Goal: Information Seeking & Learning: Understand process/instructions

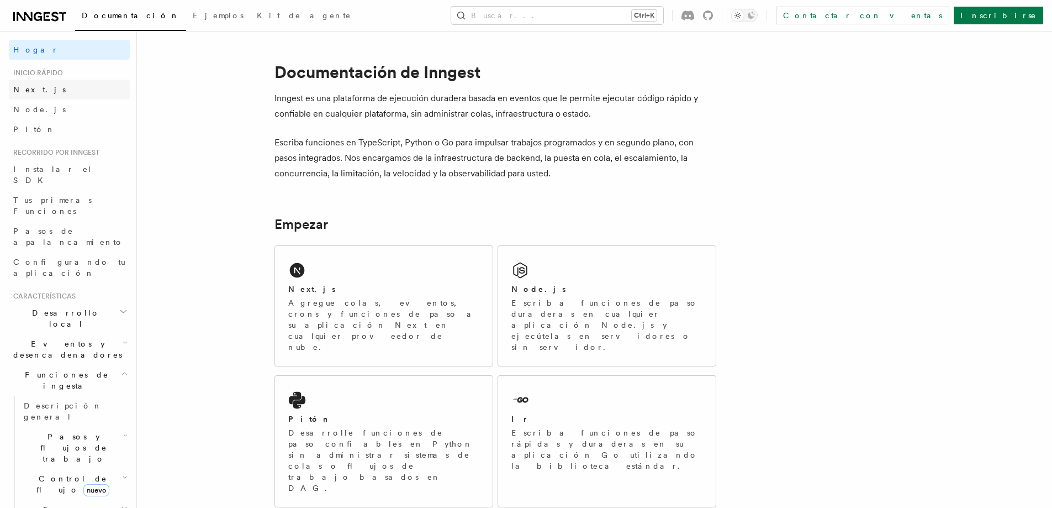
click at [35, 92] on font "Next.js" at bounding box center [39, 89] width 52 height 9
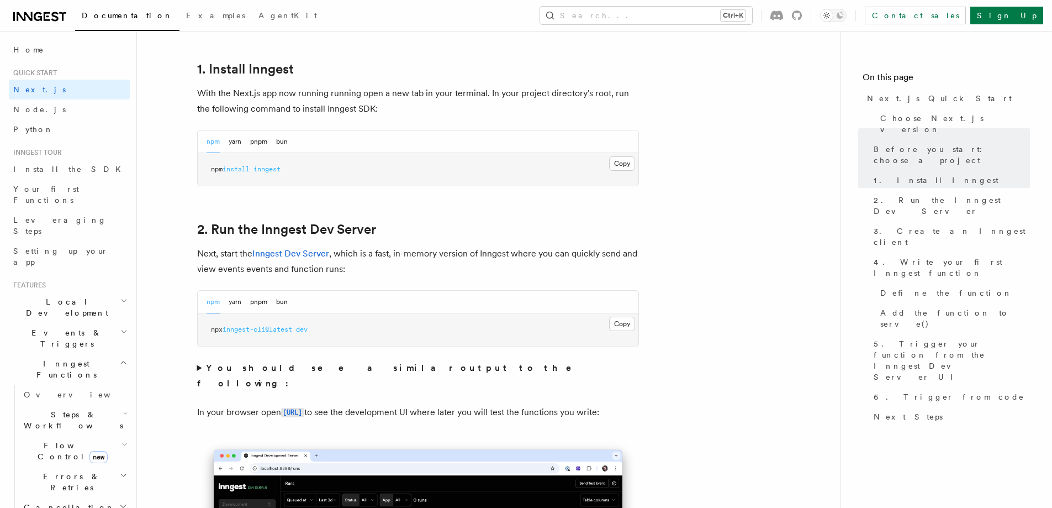
scroll to position [623, 0]
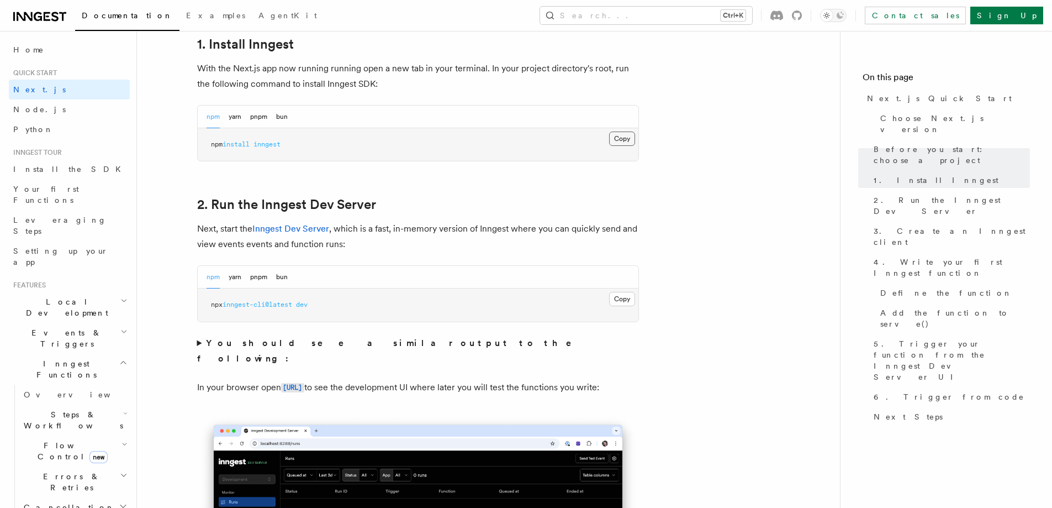
click at [621, 138] on button "Copy Copied" at bounding box center [622, 138] width 26 height 14
click at [621, 139] on button "Copy Copied" at bounding box center [622, 138] width 26 height 14
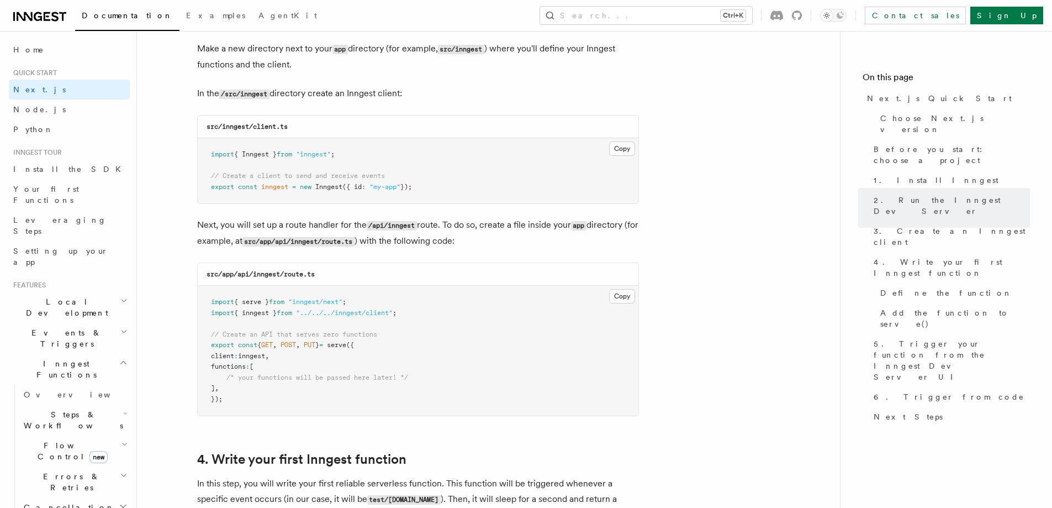
scroll to position [1397, 0]
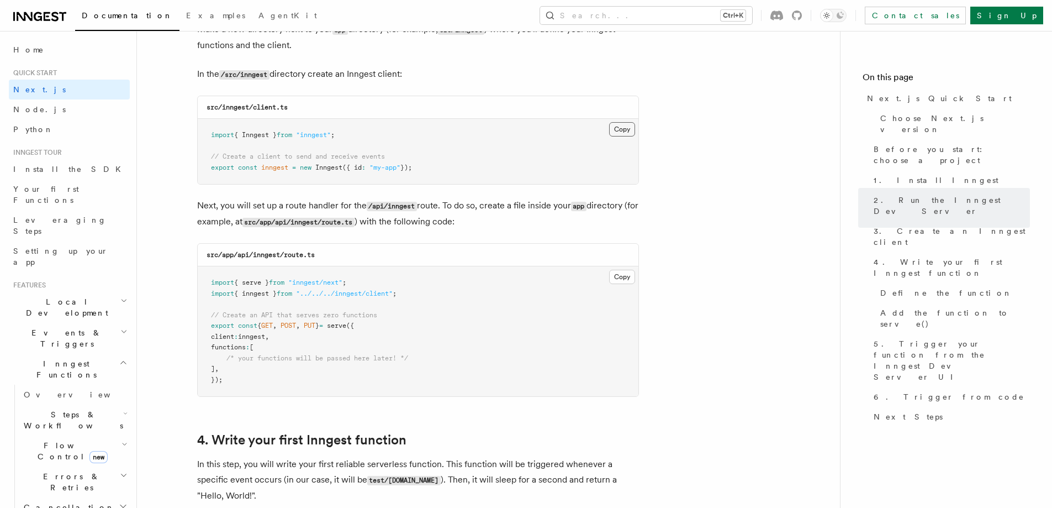
click at [623, 131] on button "Copy Copied" at bounding box center [622, 129] width 26 height 14
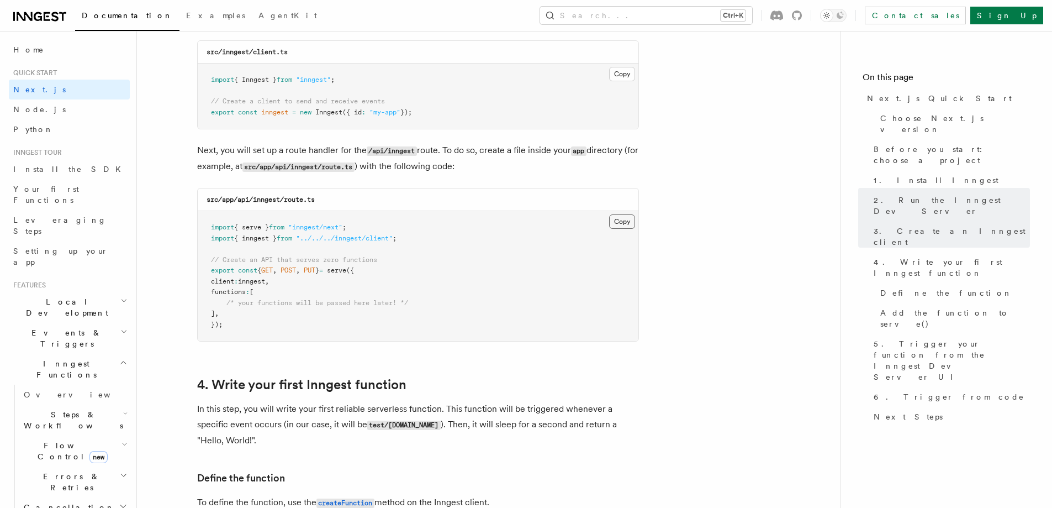
click at [624, 223] on button "Copy Copied" at bounding box center [622, 221] width 26 height 14
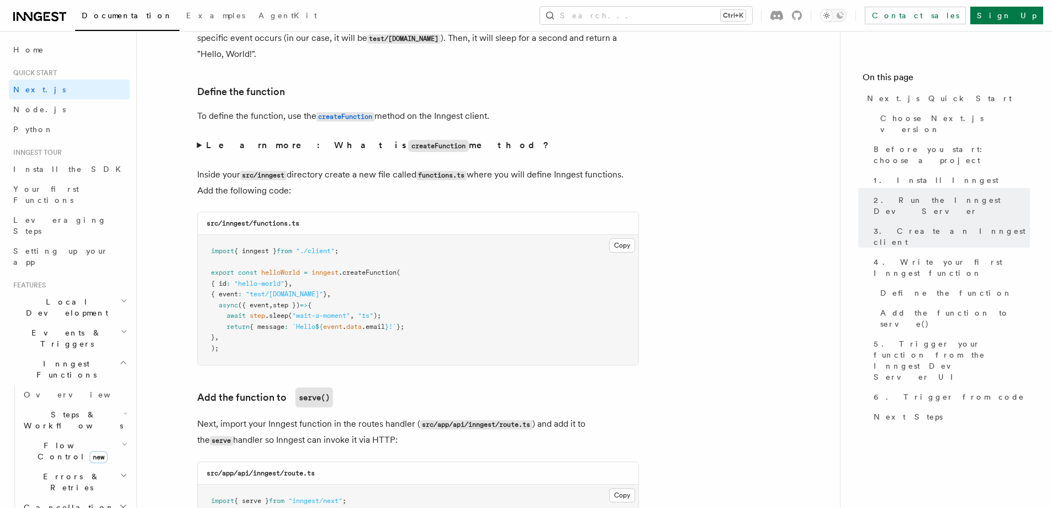
scroll to position [1839, 0]
click at [617, 247] on button "Copy Copied" at bounding box center [622, 245] width 26 height 14
